Goal: Transaction & Acquisition: Purchase product/service

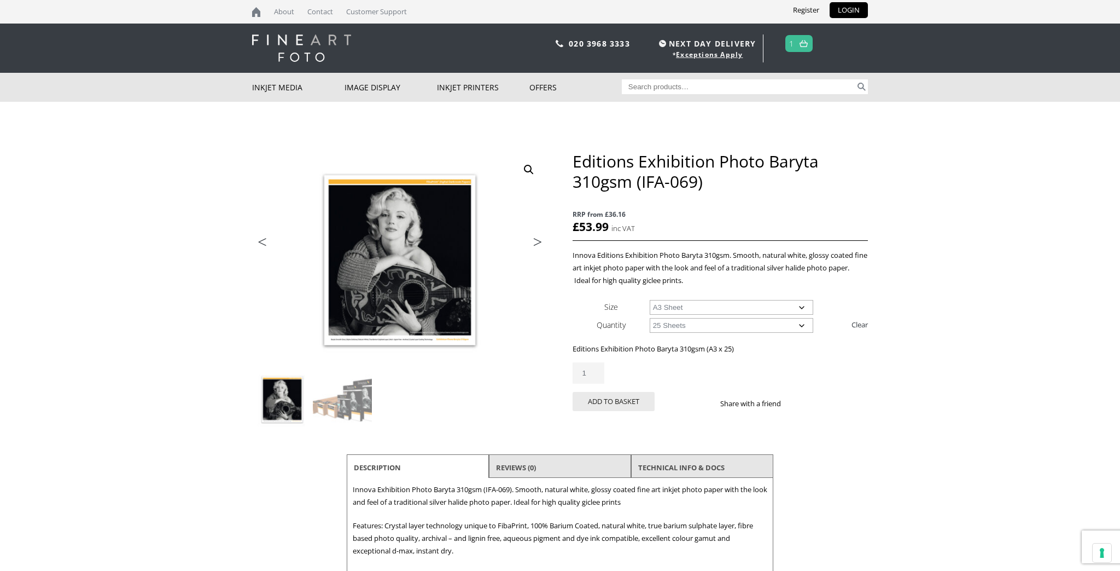
select select "a3-sheet"
select select "25-sheets"
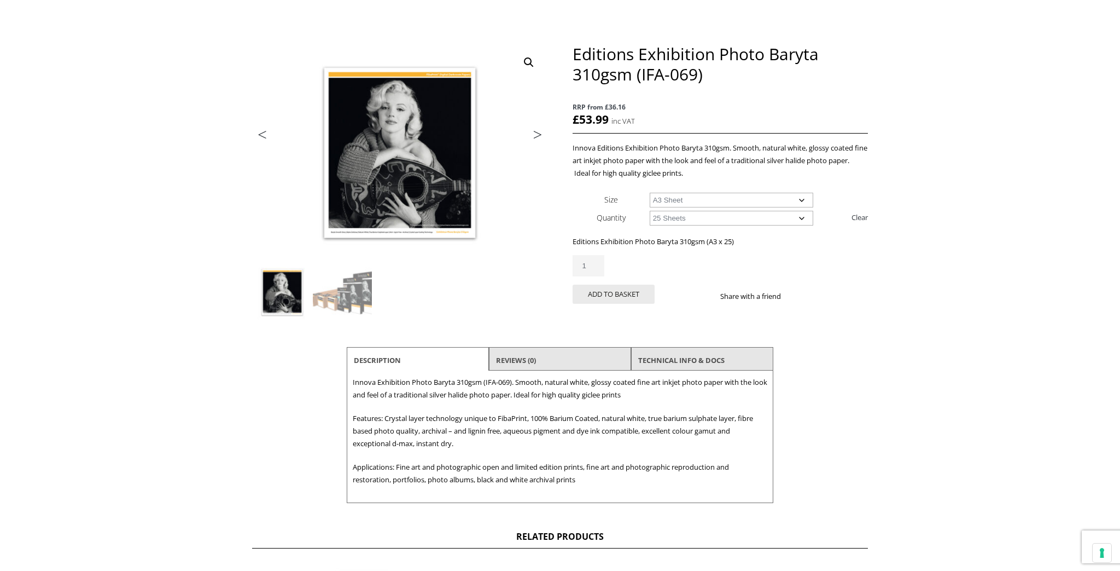
scroll to position [107, 0]
click at [752, 202] on select "Choose an option A4 Sheet A3 Sheet A3+ Sheet A2 Sheet" at bounding box center [732, 200] width 164 height 15
click at [650, 193] on select "Choose an option A4 Sheet A3 Sheet A3+ Sheet A2 Sheet" at bounding box center [732, 200] width 164 height 15
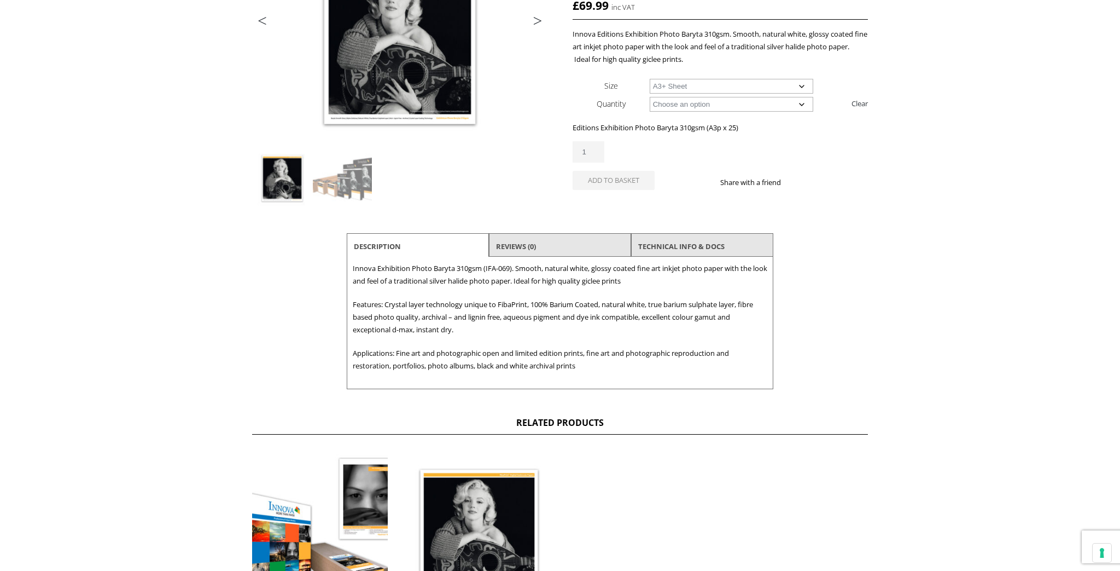
scroll to position [219, 0]
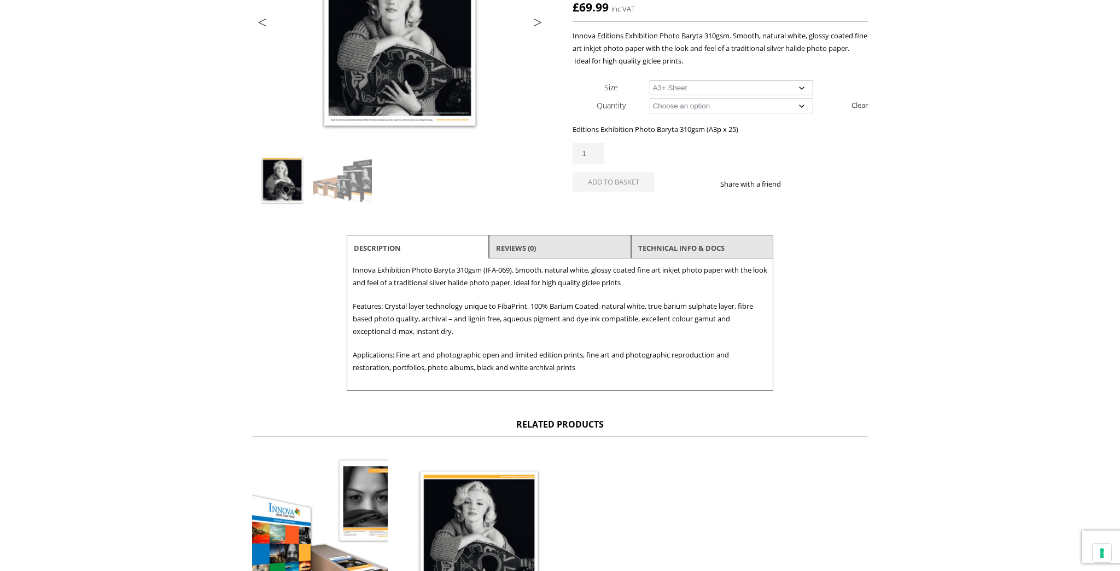
click at [740, 110] on select "Choose an option 25 Sheets" at bounding box center [732, 105] width 164 height 15
click at [650, 98] on select "Choose an option 25 Sheets" at bounding box center [732, 105] width 164 height 15
click at [736, 91] on select "Choose an option A4 Sheet A3 Sheet A3+ Sheet A2 Sheet" at bounding box center [732, 87] width 164 height 15
click at [650, 80] on select "Choose an option A4 Sheet A3 Sheet A3+ Sheet A2 Sheet" at bounding box center [732, 87] width 164 height 15
click at [736, 91] on select "Choose an option A4 Sheet A3 Sheet A3+ Sheet A2 Sheet" at bounding box center [732, 87] width 164 height 15
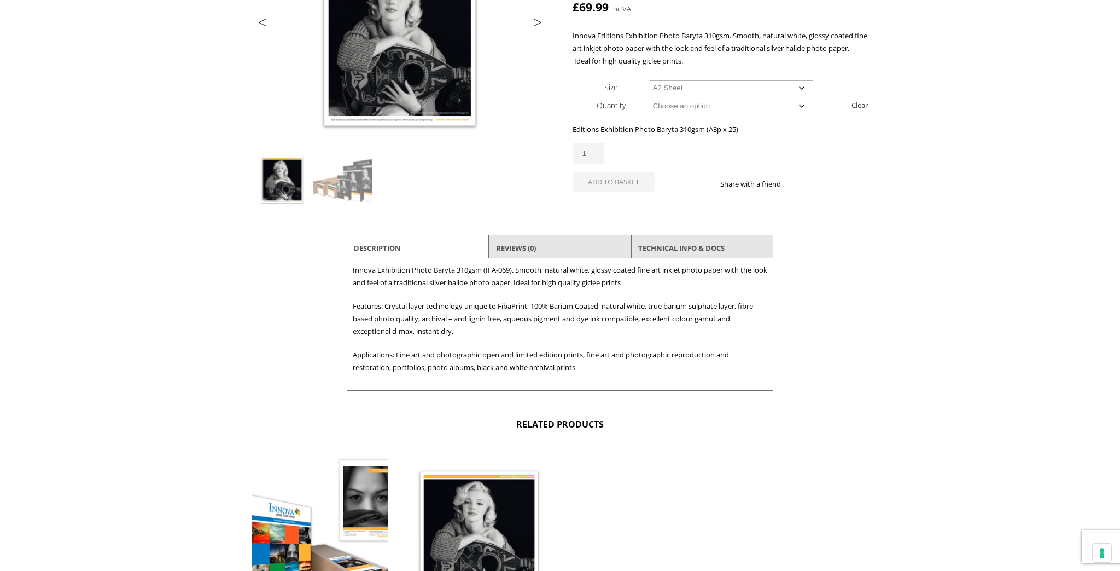
click at [650, 80] on select "Choose an option A4 Sheet A3 Sheet A3+ Sheet A2 Sheet" at bounding box center [732, 87] width 164 height 15
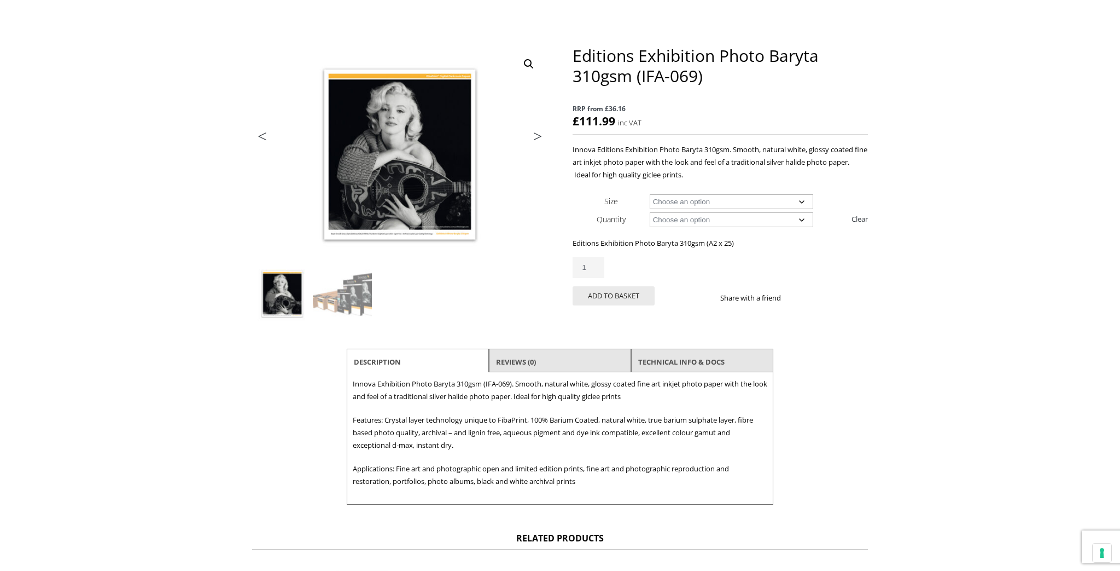
scroll to position [102, 0]
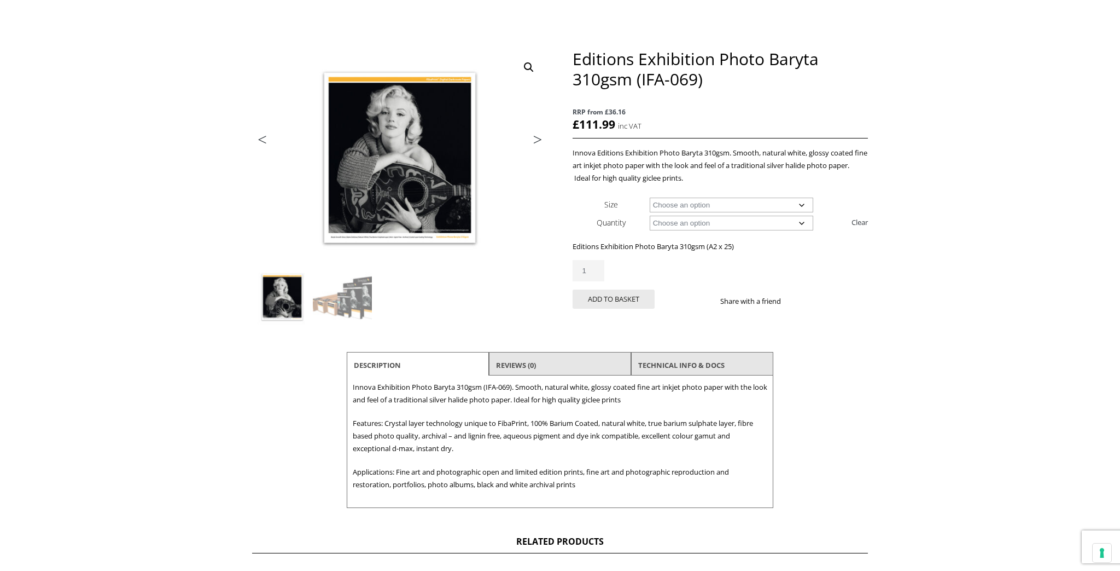
click at [742, 202] on select "Choose an option A4 Sheet A3 Sheet A3+ Sheet A2 Sheet" at bounding box center [732, 204] width 164 height 15
click at [650, 197] on select "Choose an option A4 Sheet A3 Sheet A3+ Sheet A2 Sheet" at bounding box center [732, 204] width 164 height 15
select select "a3-sheet"
click at [613, 304] on button "Add to basket" at bounding box center [614, 298] width 82 height 19
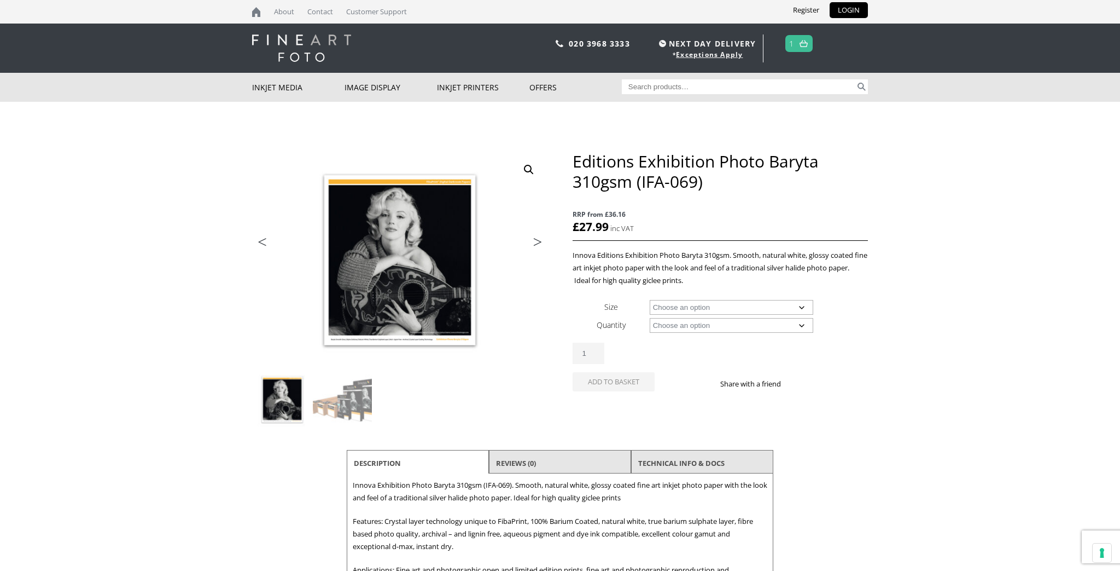
click at [708, 309] on select "Choose an option A4 Sheet A3 Sheet A3+ Sheet A2 Sheet 17" Wide Roll 24" Wide Ro…" at bounding box center [732, 307] width 164 height 15
click at [650, 300] on select "Choose an option A4 Sheet A3 Sheet A3+ Sheet A2 Sheet 17" Wide Roll 24" Wide Ro…" at bounding box center [732, 307] width 164 height 15
select select "a3-sheet-2"
click at [703, 327] on select "Choose an option 25 Sheets" at bounding box center [732, 325] width 164 height 15
select select "25-sheets"
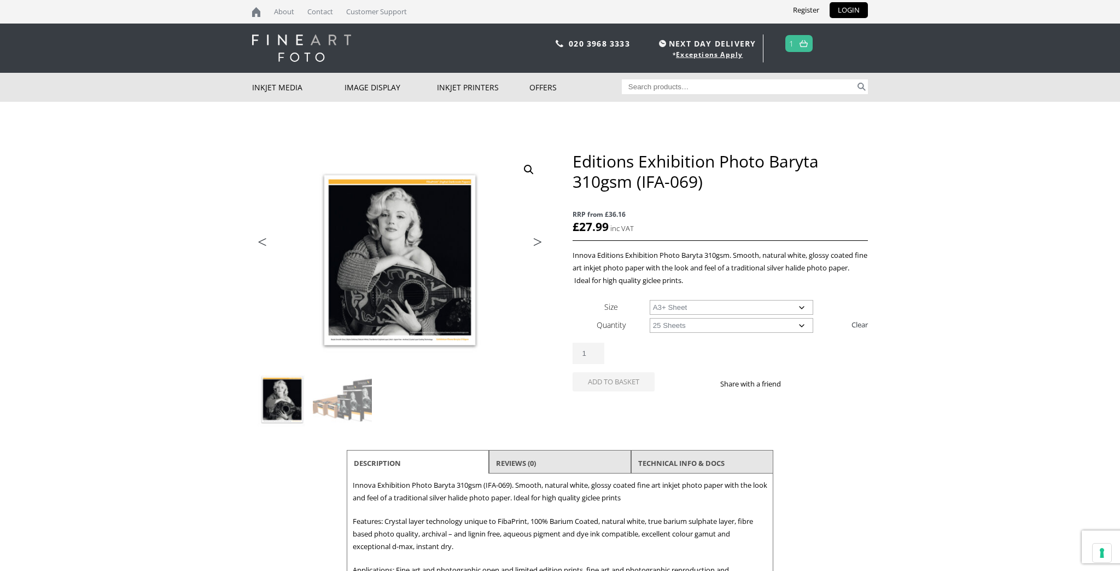
click at [650, 318] on select "Choose an option 25 Sheets" at bounding box center [732, 325] width 164 height 15
select select "a3-sheet-2"
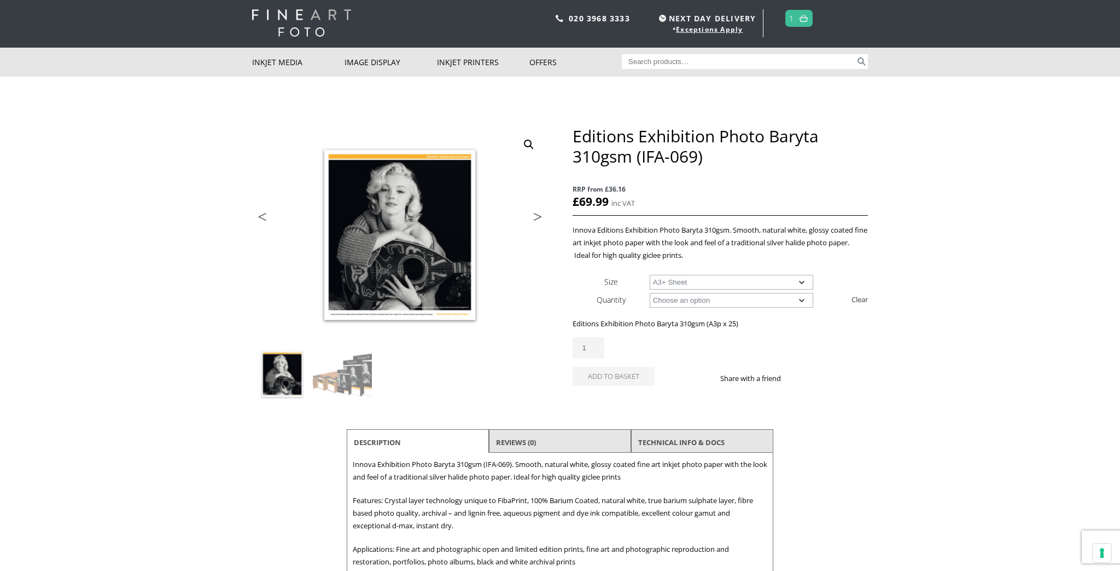
scroll to position [26, 0]
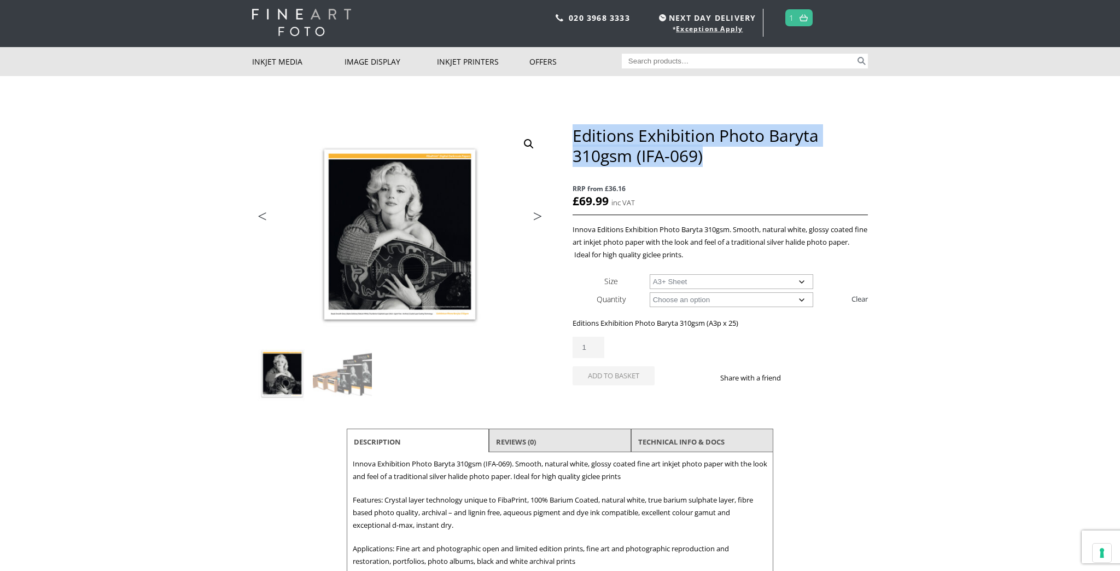
drag, startPoint x: 713, startPoint y: 163, endPoint x: 574, endPoint y: 133, distance: 142.1
click at [574, 133] on h1 "Editions Exhibition Photo Baryta 310gsm (IFA-069)" at bounding box center [720, 145] width 295 height 40
copy h1 "Editions Exhibition Photo Baryta 310gsm (IFA-069)"
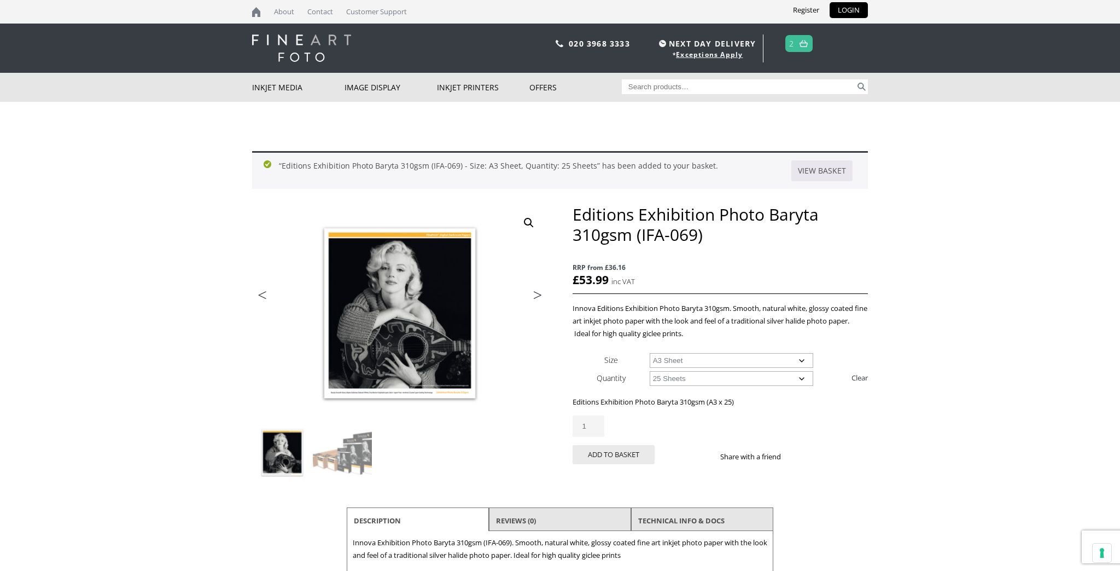
click at [807, 42] on img at bounding box center [804, 43] width 8 height 7
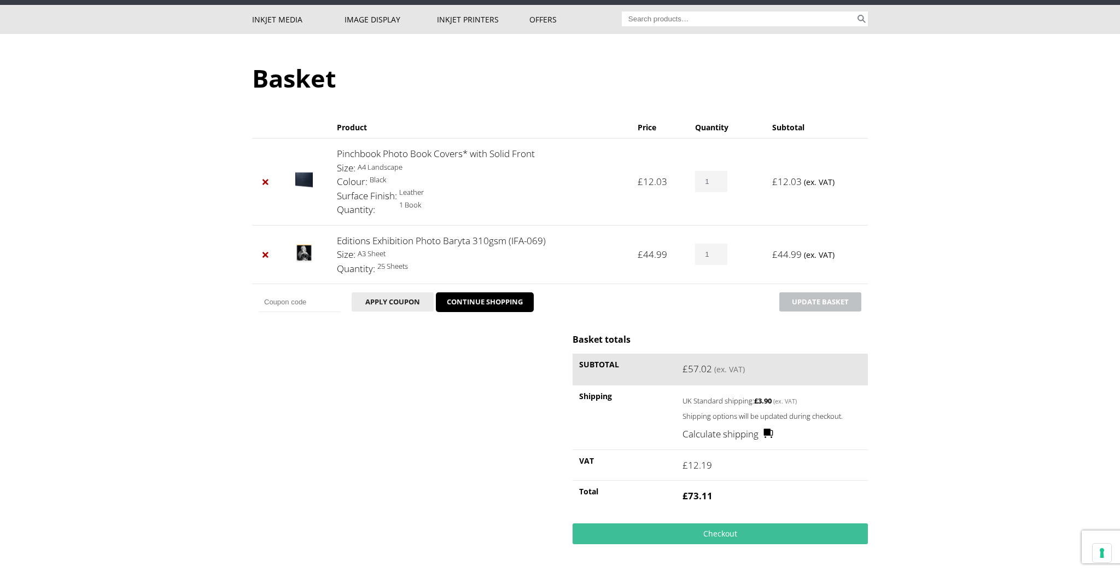
scroll to position [71, 0]
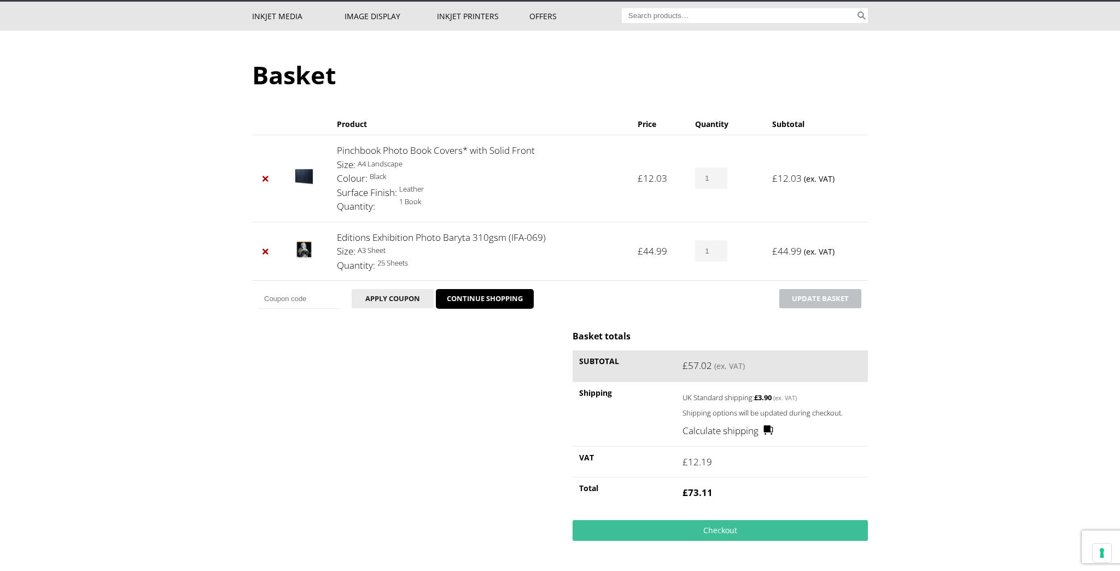
click at [735, 432] on link "Calculate shipping" at bounding box center [728, 430] width 91 height 14
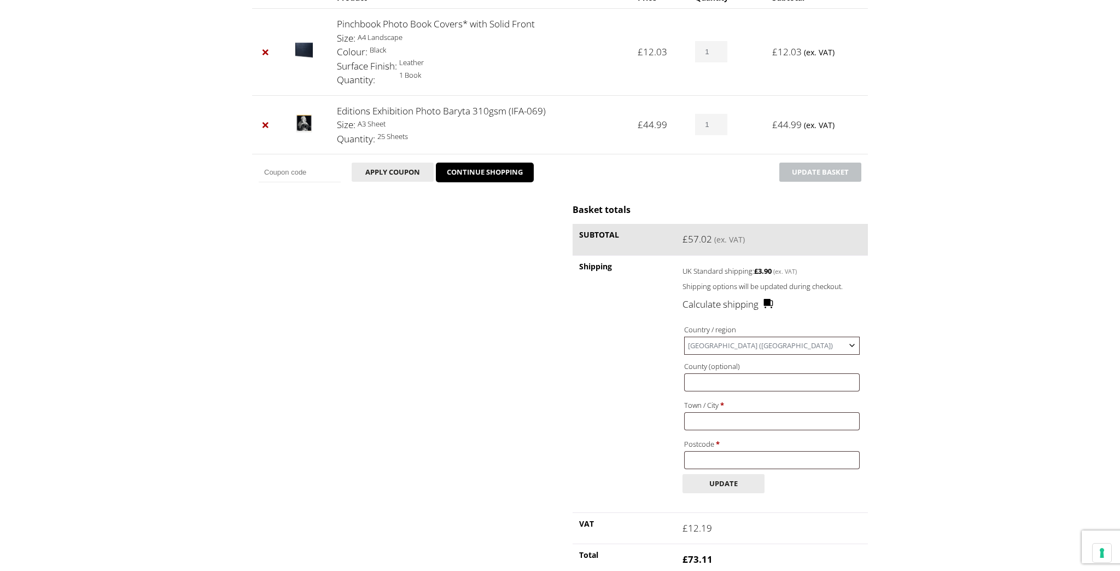
scroll to position [204, 0]
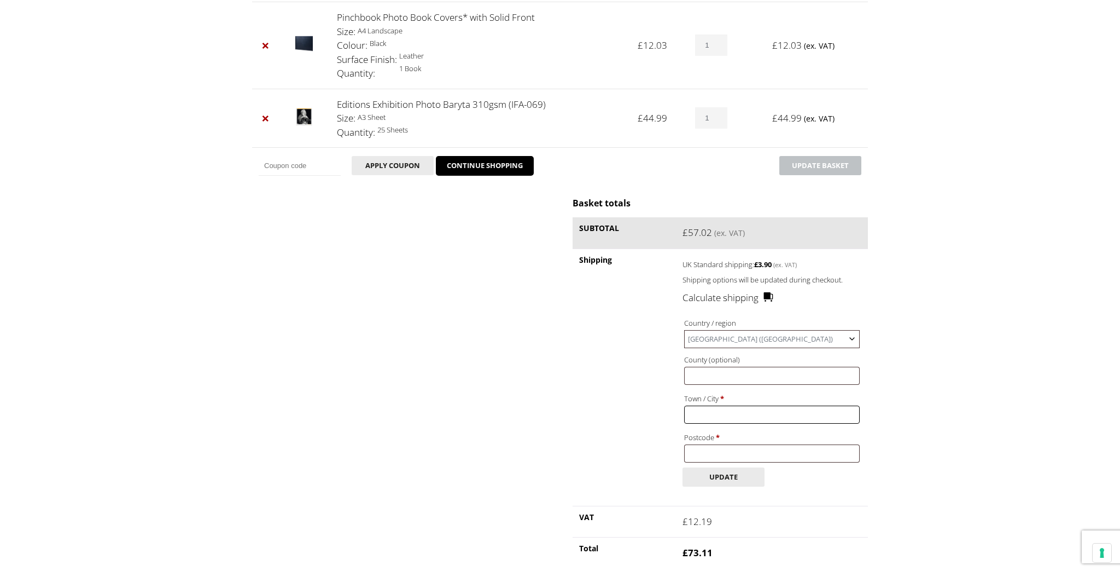
click at [752, 415] on input "Town / City *" at bounding box center [772, 414] width 176 height 18
type input "Hemel Hempstead"
type input "Hertfordshire"
type input "HP2 7JF"
click at [732, 477] on button "Update" at bounding box center [724, 476] width 82 height 19
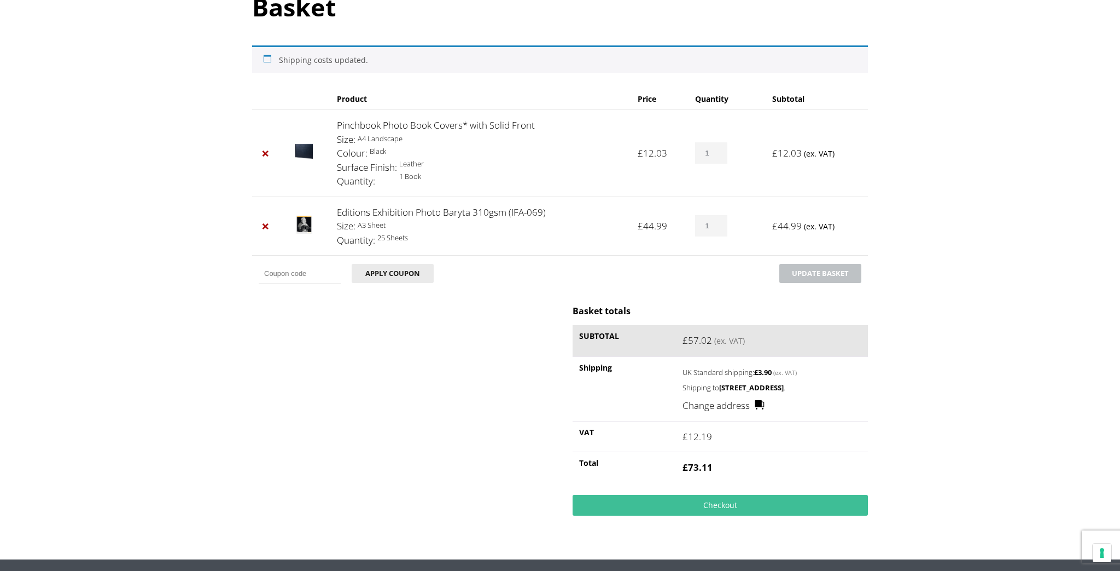
scroll to position [0, 0]
